Goal: Task Accomplishment & Management: Complete application form

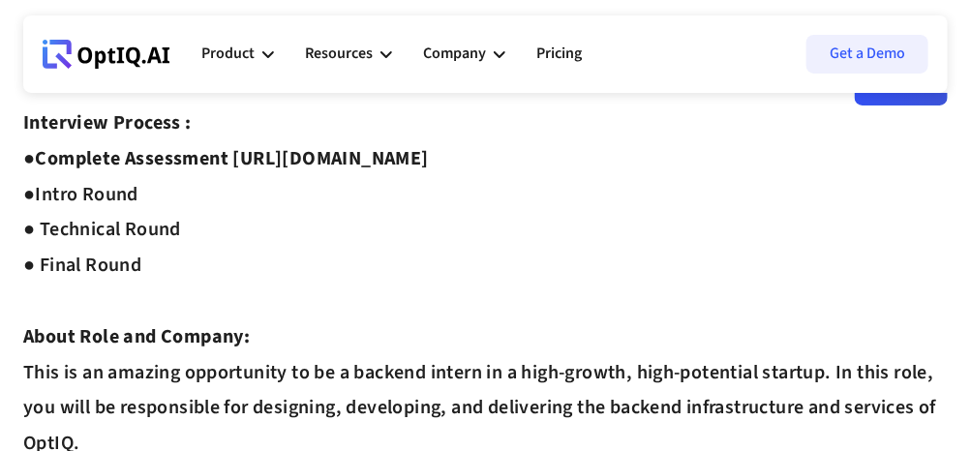
scroll to position [92, 0]
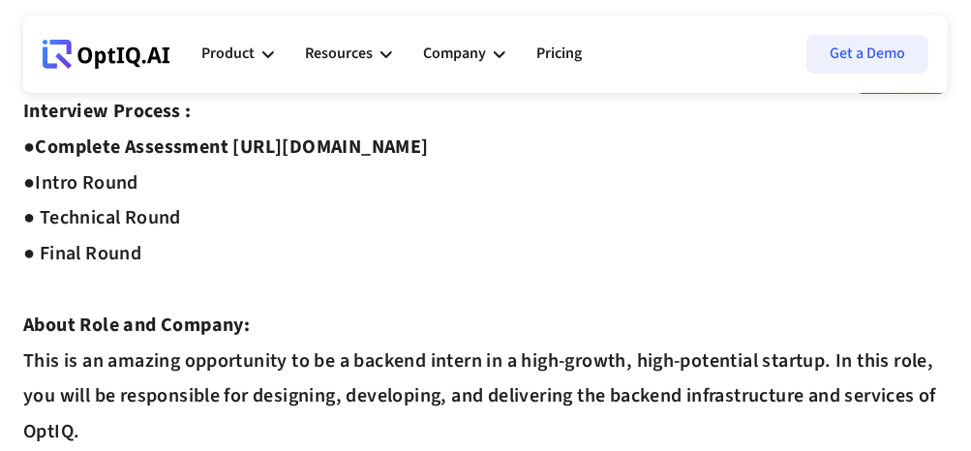
drag, startPoint x: 984, startPoint y: 72, endPoint x: 983, endPoint y: 88, distance: 16.5
click at [970, 88] on html "Webflow Homepage View dashboard Product AI infrastucture for data security Disc…" at bounding box center [485, 133] width 971 height 451
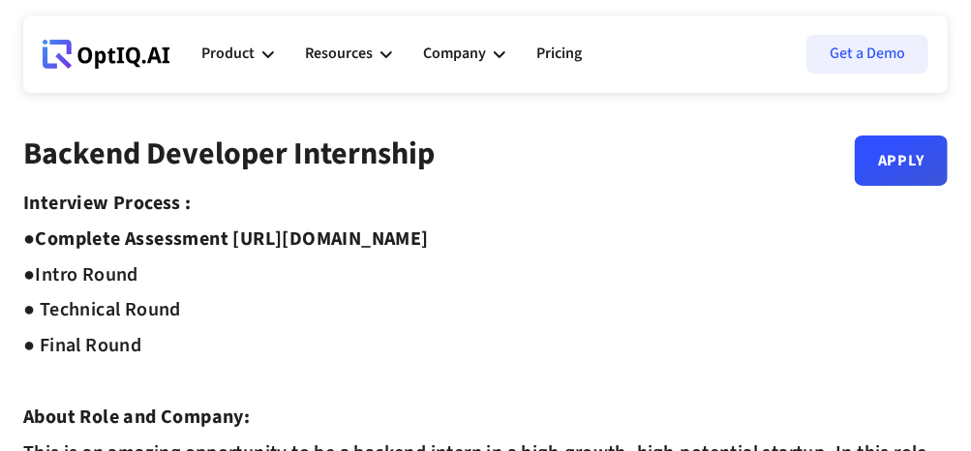
scroll to position [394, 0]
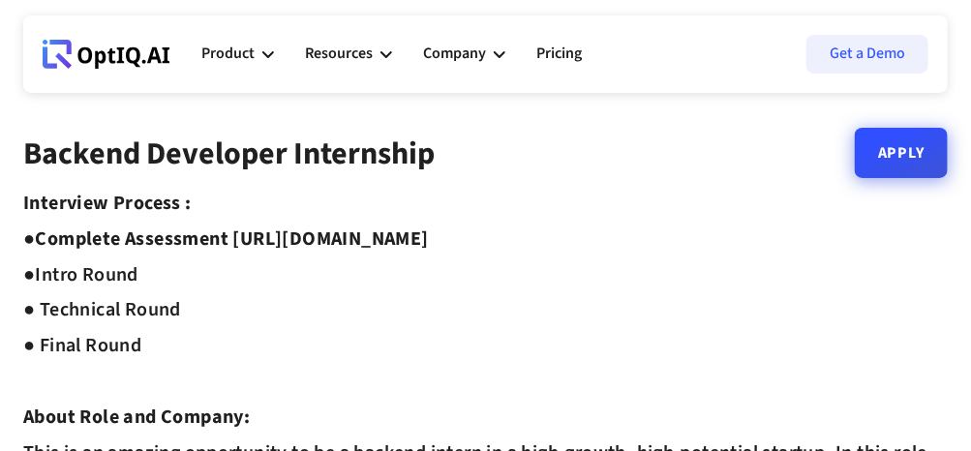
click at [890, 160] on link "Apply" at bounding box center [901, 153] width 93 height 50
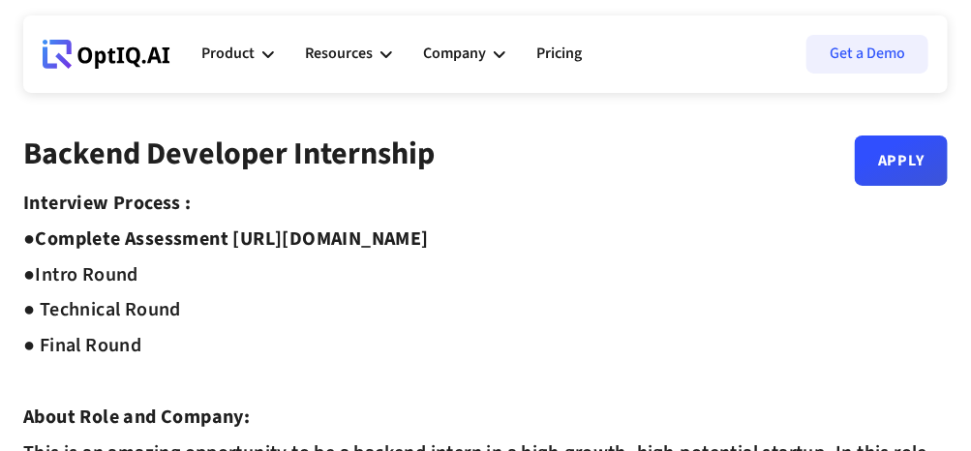
drag, startPoint x: 239, startPoint y: 238, endPoint x: 615, endPoint y: 236, distance: 375.8
copy strong "https://equip.co/assessments/GNUQn/"
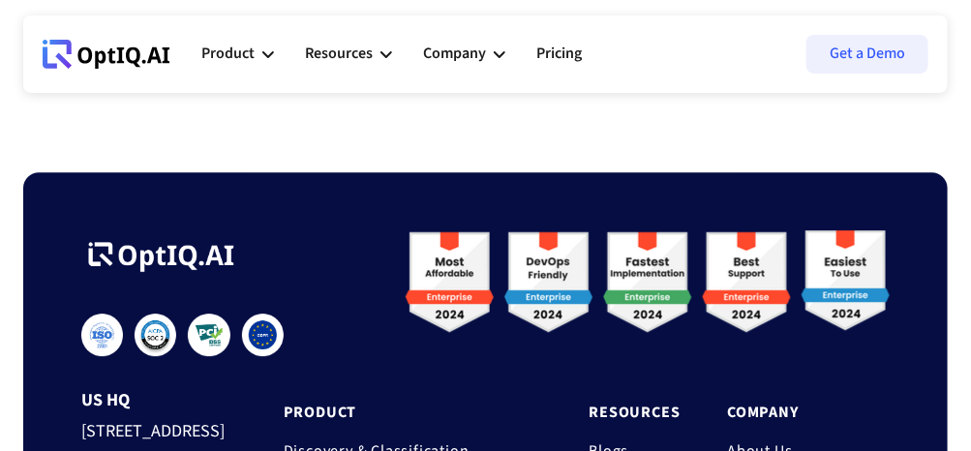
scroll to position [2024, 0]
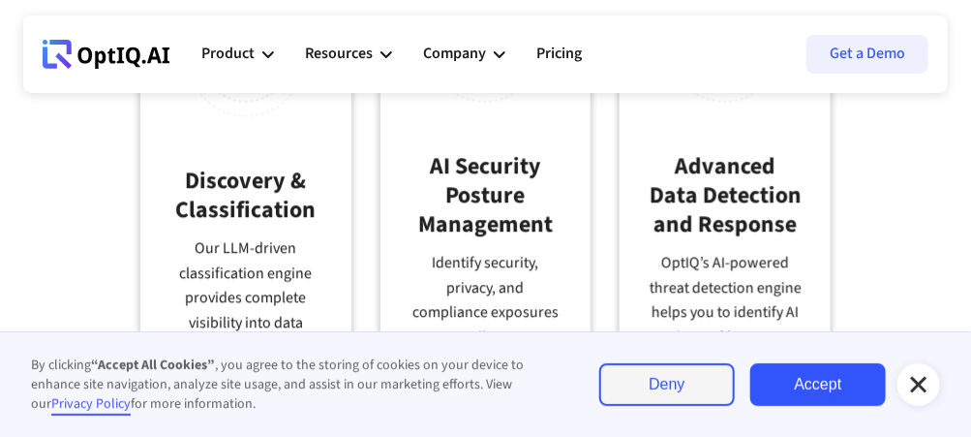
scroll to position [1539, 0]
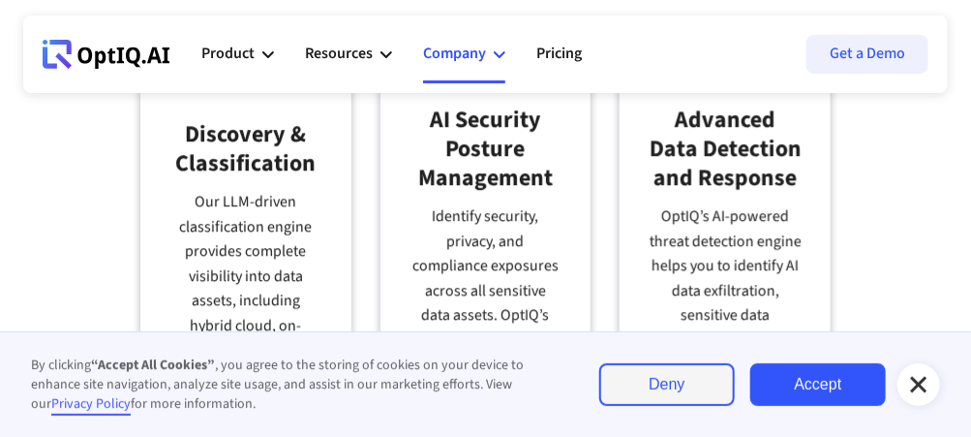
click at [480, 57] on div "Company" at bounding box center [454, 54] width 63 height 26
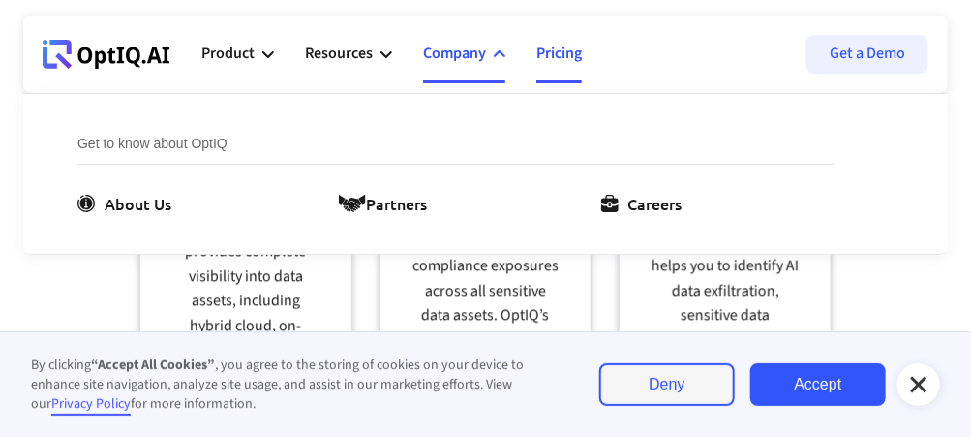
click at [537, 54] on link "Pricing" at bounding box center [560, 54] width 46 height 58
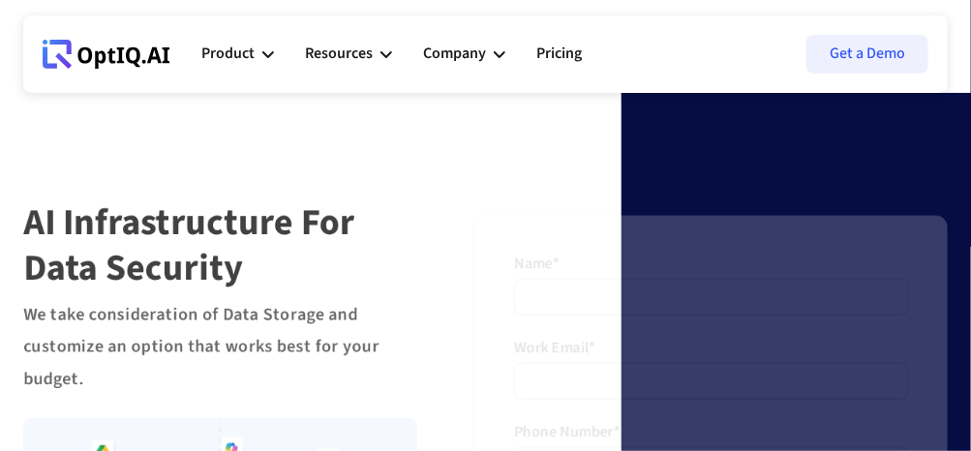
click at [319, 46] on div "Resources" at bounding box center [339, 54] width 68 height 26
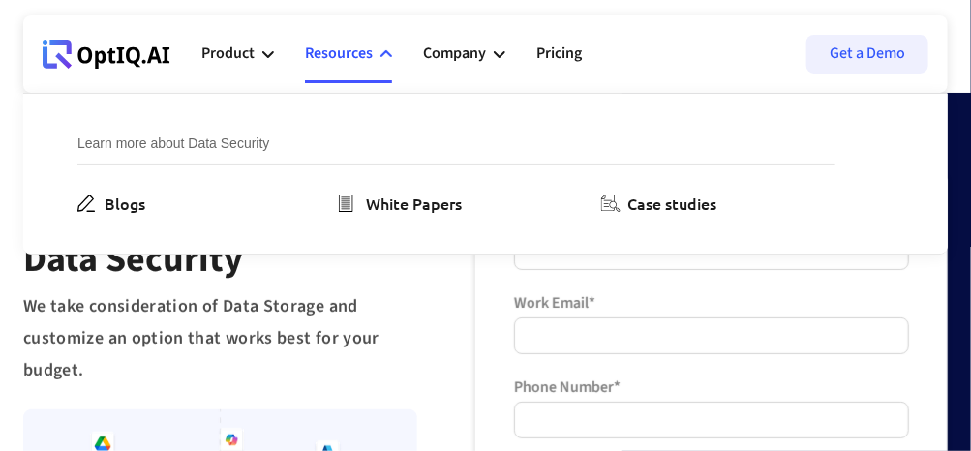
click at [221, 53] on div "Product" at bounding box center [227, 54] width 53 height 26
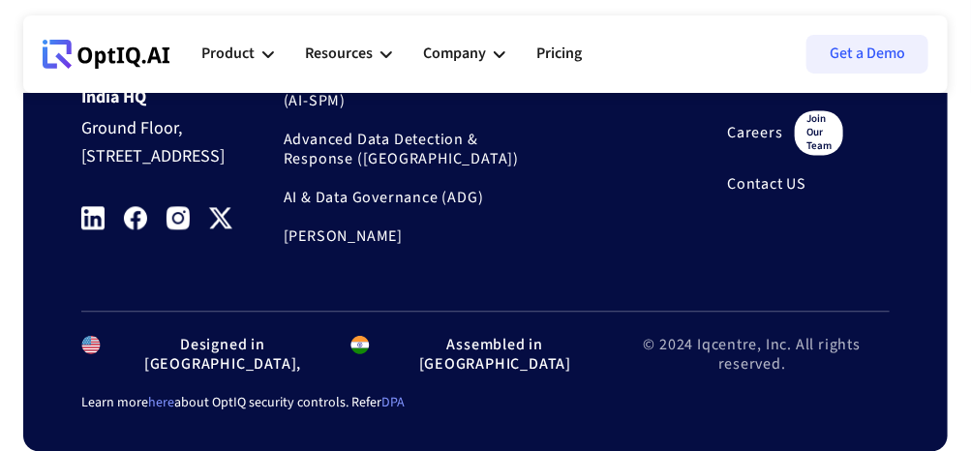
scroll to position [454, 0]
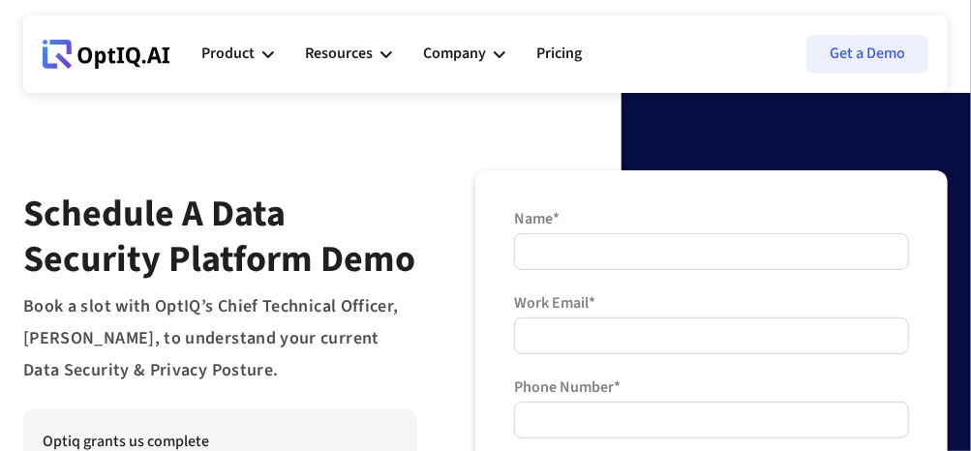
click at [615, 275] on form "**********" at bounding box center [711, 442] width 395 height 466
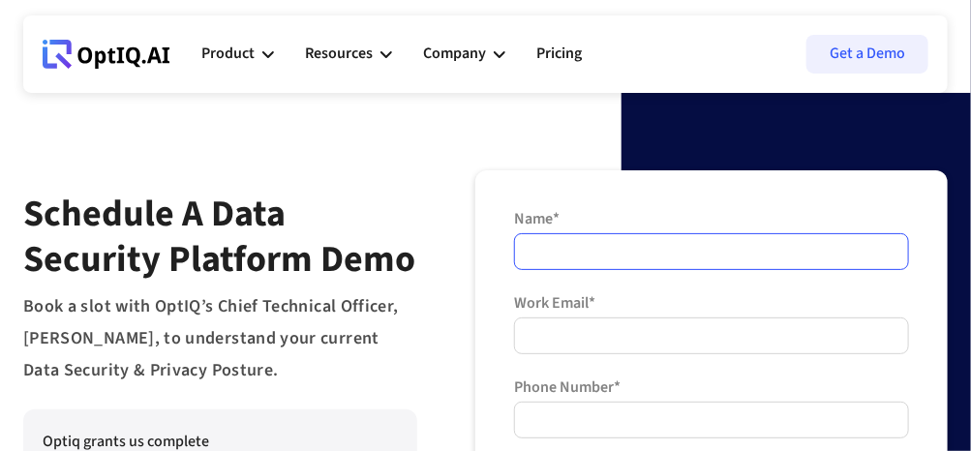
click at [611, 254] on input "Name*" at bounding box center [711, 251] width 395 height 37
type input "**********"
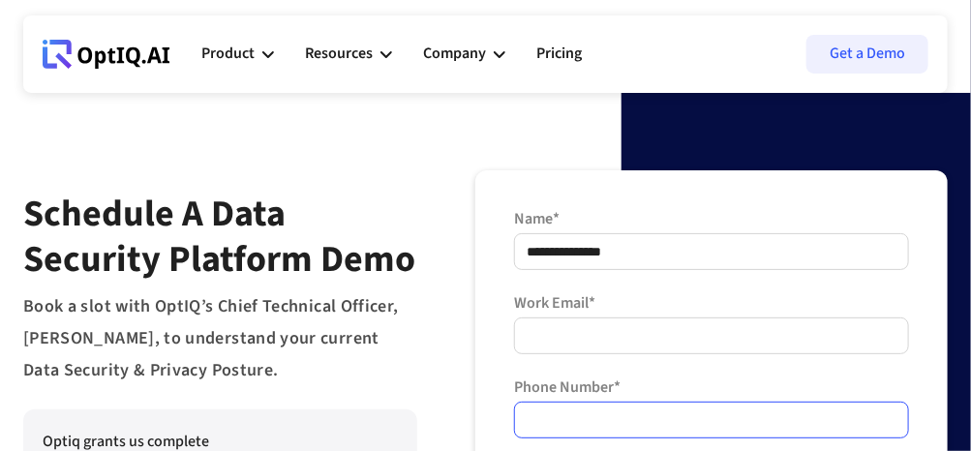
type input "**********"
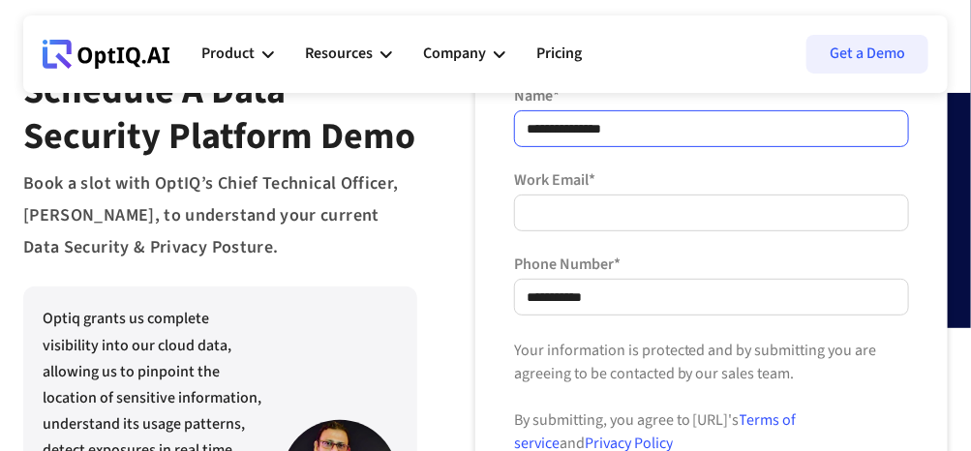
scroll to position [76, 0]
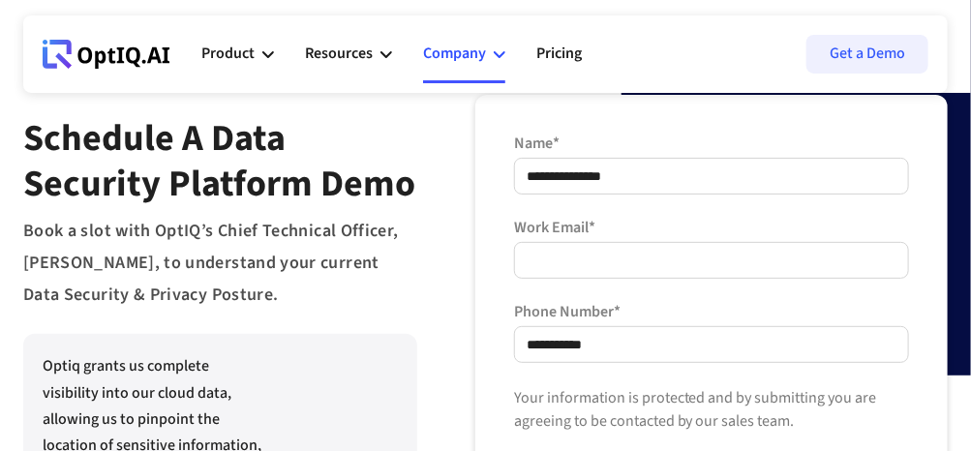
click at [478, 64] on div "Company" at bounding box center [454, 54] width 63 height 26
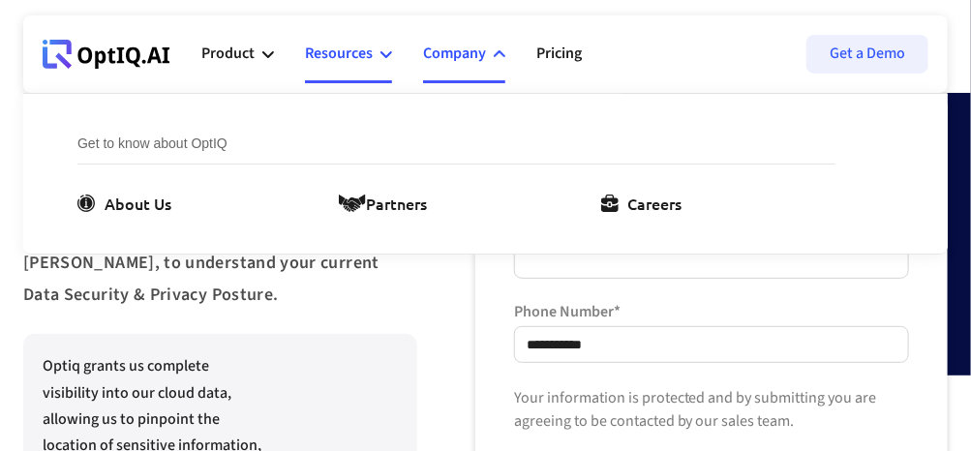
click at [341, 48] on div "Resources" at bounding box center [339, 54] width 68 height 26
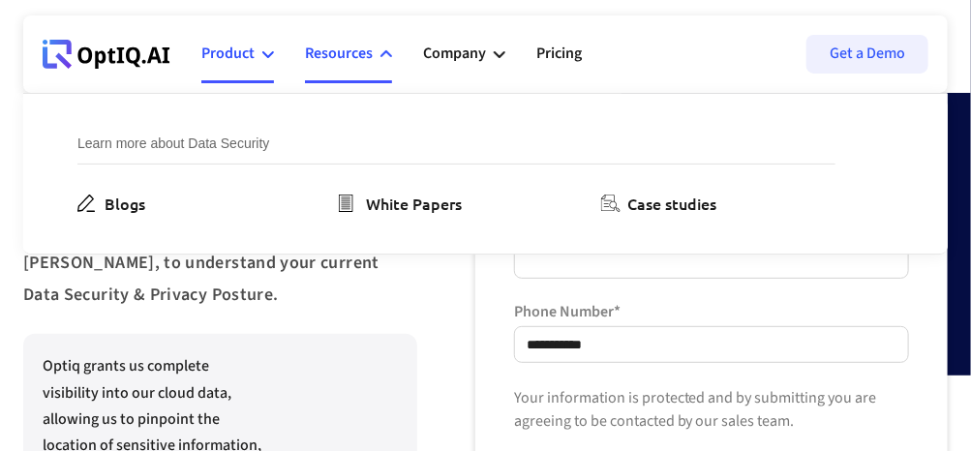
click at [246, 51] on div "Product" at bounding box center [227, 54] width 53 height 26
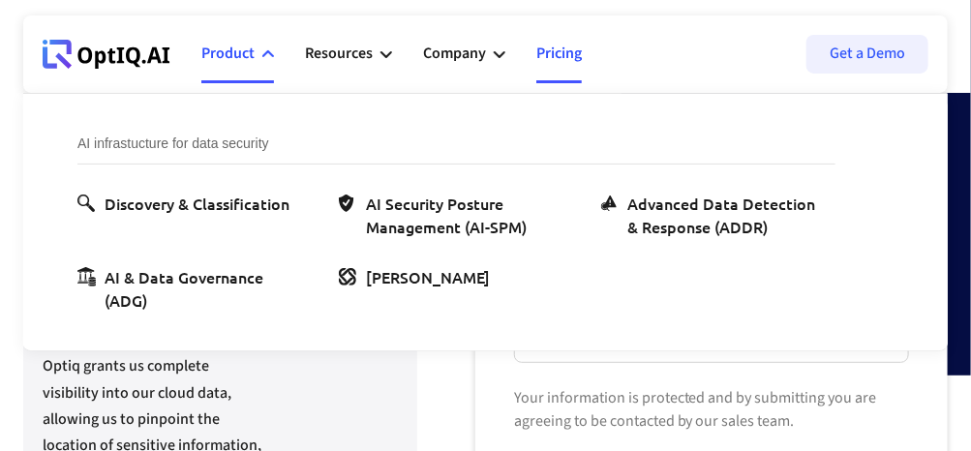
click at [580, 59] on link "Pricing" at bounding box center [560, 54] width 46 height 58
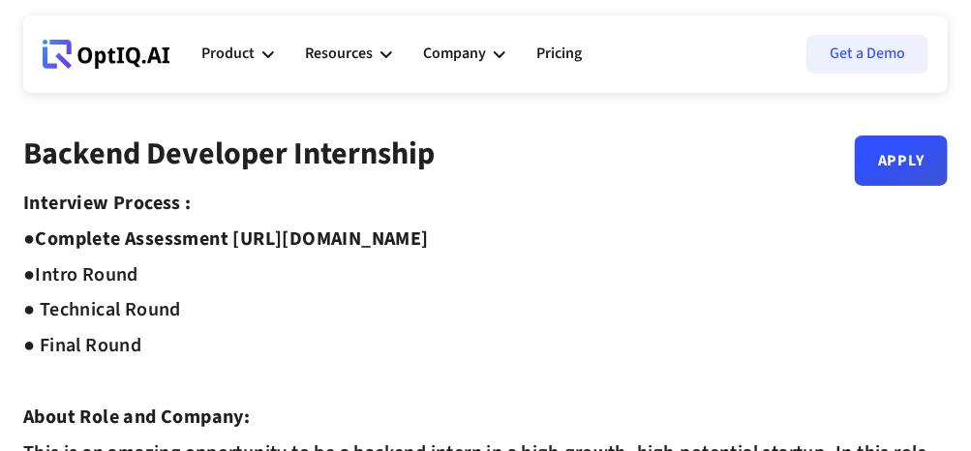
drag, startPoint x: 237, startPoint y: 239, endPoint x: 579, endPoint y: 255, distance: 342.2
copy strong "[URL][DOMAIN_NAME]"
